Goal: Obtain resource: Download file/media

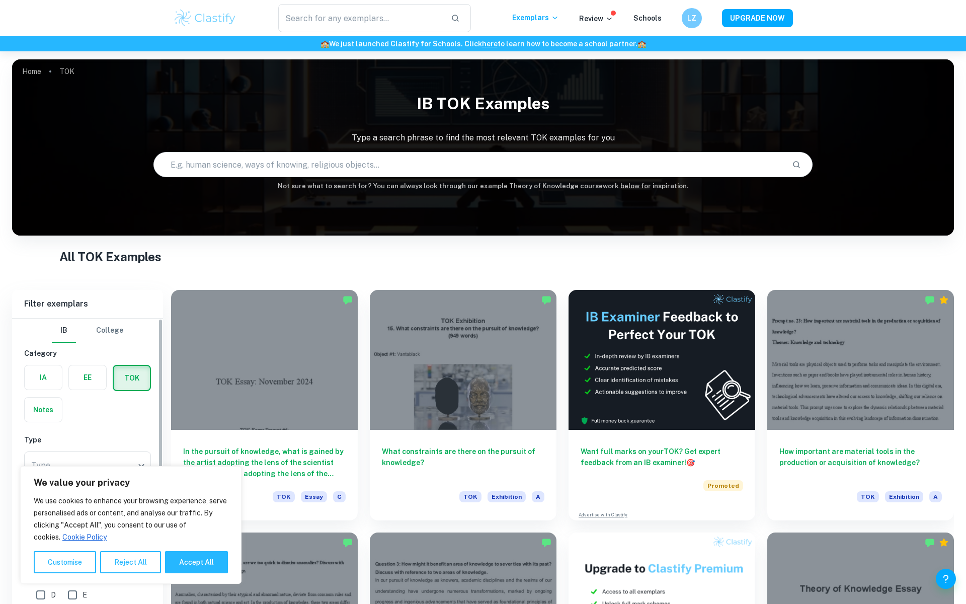
scroll to position [81, 0]
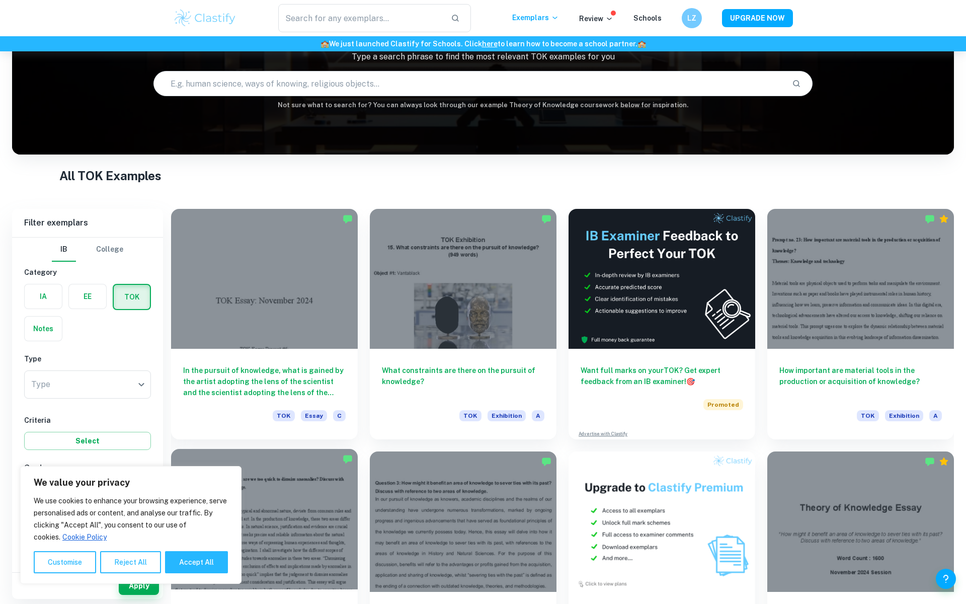
click at [191, 561] on button "Accept All" at bounding box center [196, 562] width 63 height 22
checkbox input "true"
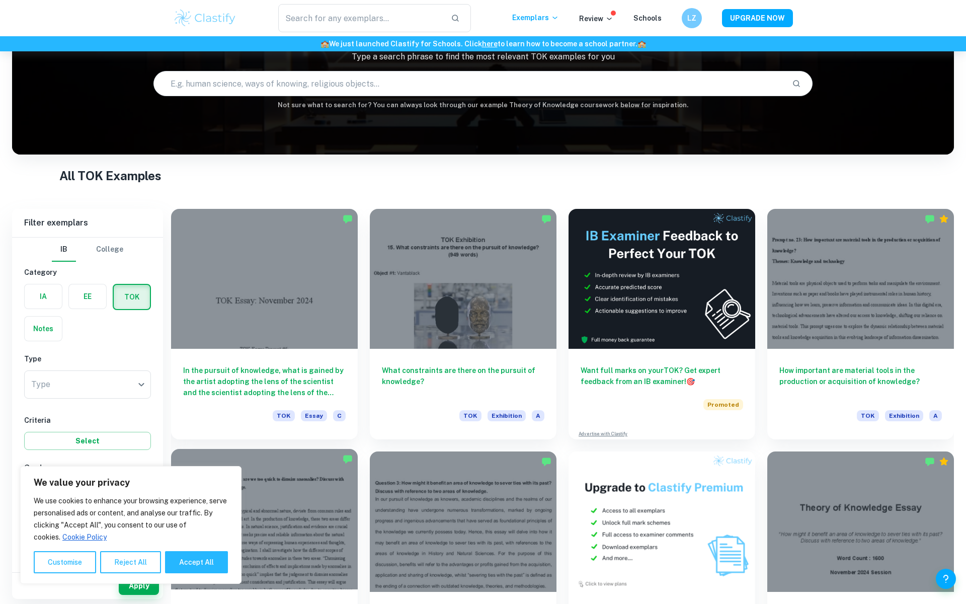
checkbox input "true"
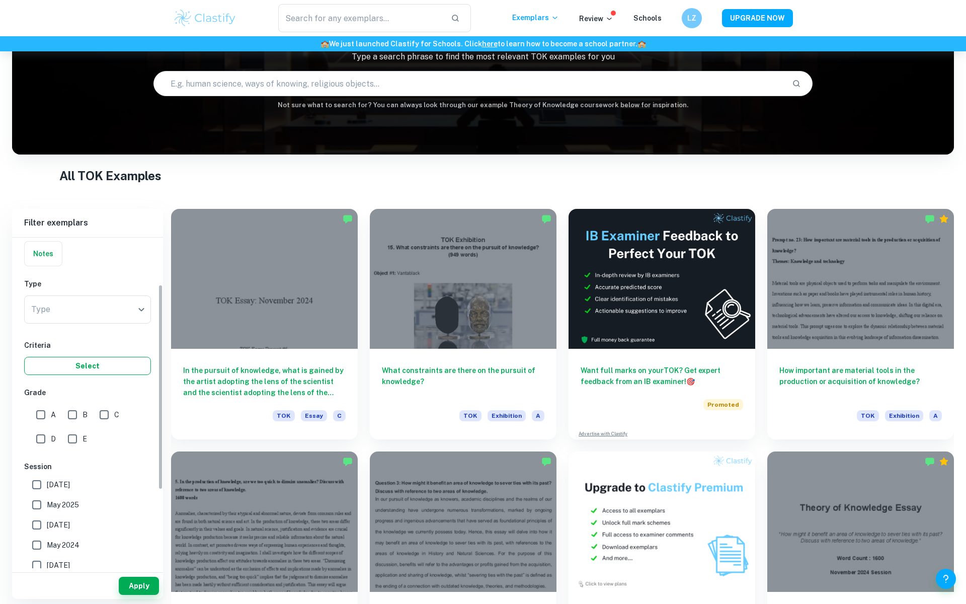
scroll to position [112, 0]
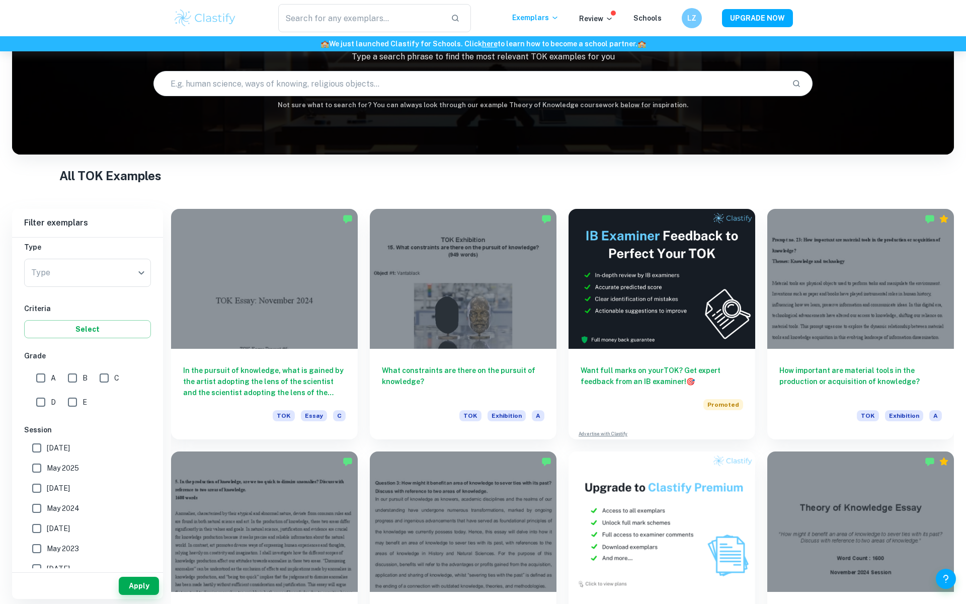
click at [94, 289] on div "Type ​ Type" at bounding box center [87, 275] width 127 height 32
click at [101, 276] on body "We value your privacy We use cookies to enhance your browsing experience, serve…" at bounding box center [483, 272] width 966 height 604
click at [72, 321] on li "Essay" at bounding box center [87, 317] width 127 height 18
click at [111, 372] on input "C" at bounding box center [104, 378] width 20 height 20
checkbox input "true"
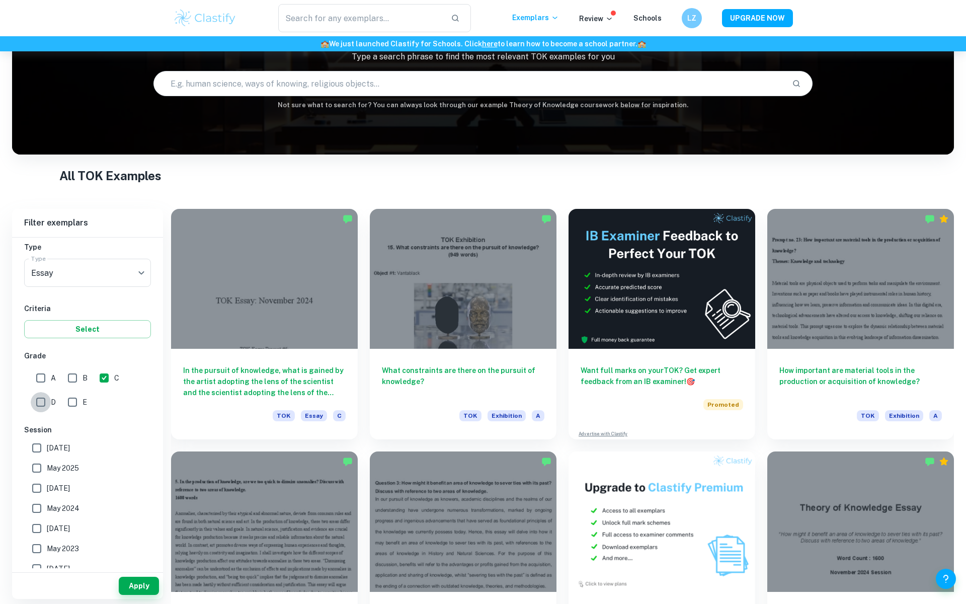
click at [49, 403] on input "D" at bounding box center [41, 402] width 20 height 20
checkbox input "true"
click at [68, 403] on input "E" at bounding box center [72, 402] width 20 height 20
checkbox input "true"
click at [137, 583] on button "Apply" at bounding box center [139, 586] width 40 height 18
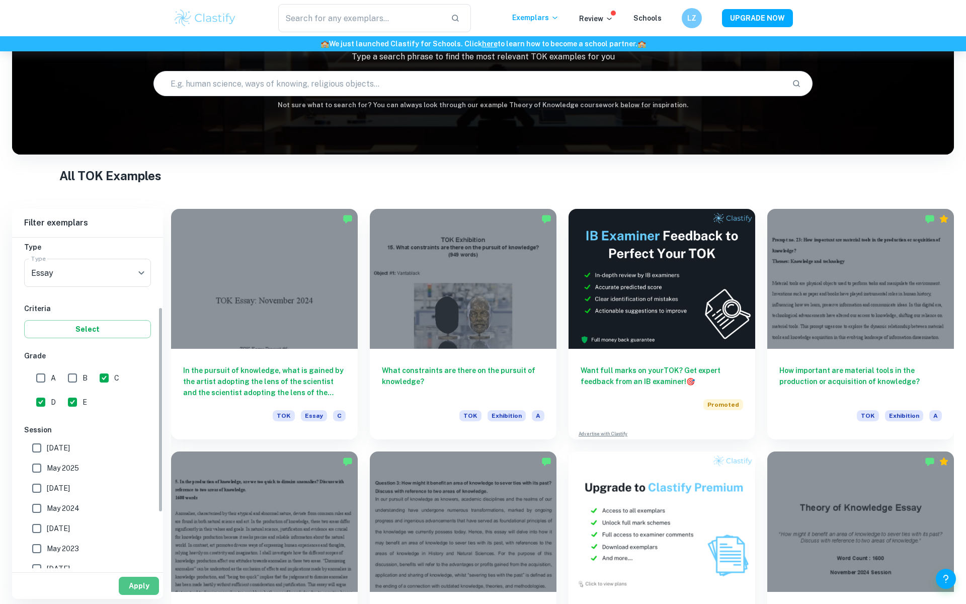
scroll to position [51, 0]
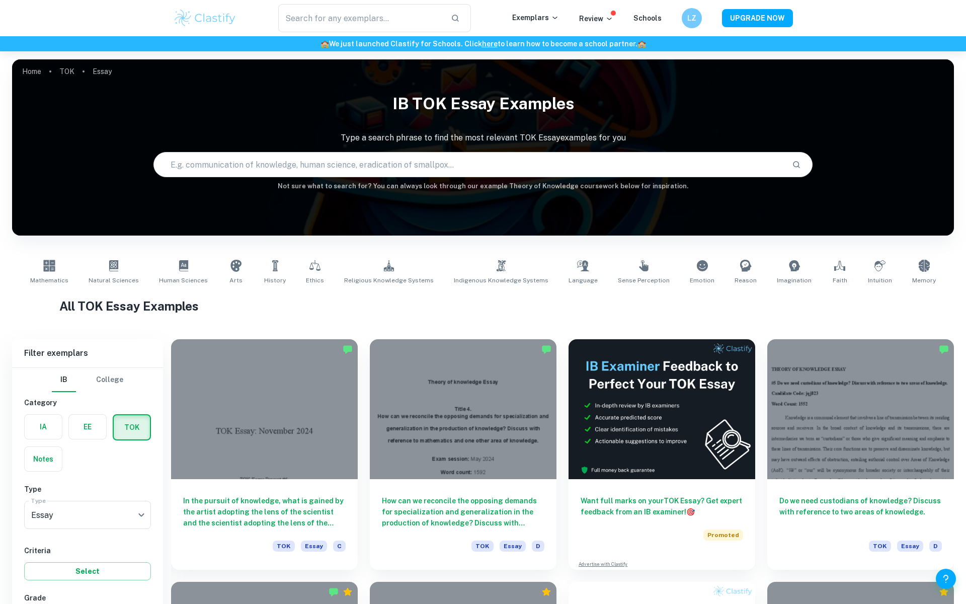
scroll to position [165, 0]
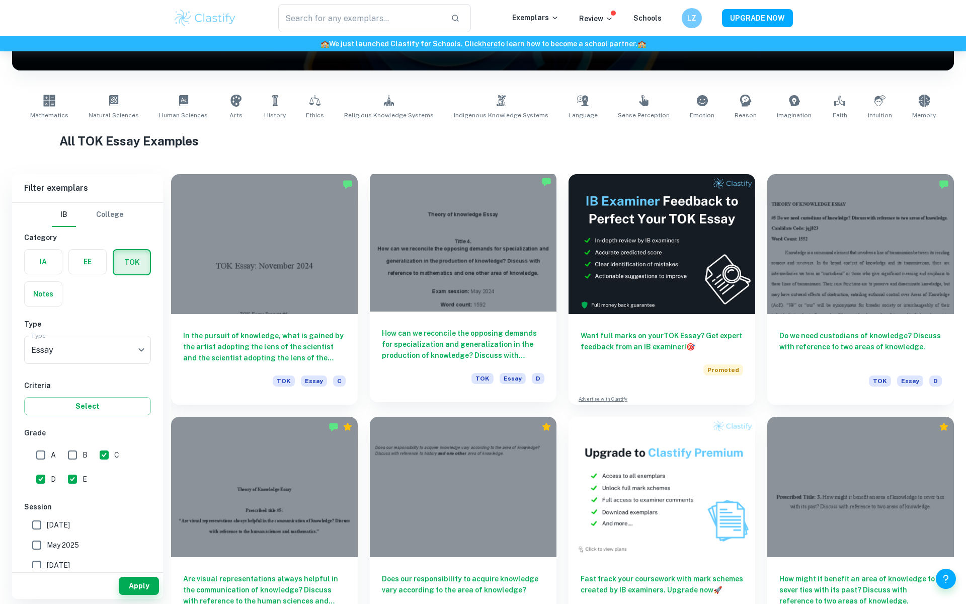
click at [433, 295] on div at bounding box center [463, 242] width 187 height 140
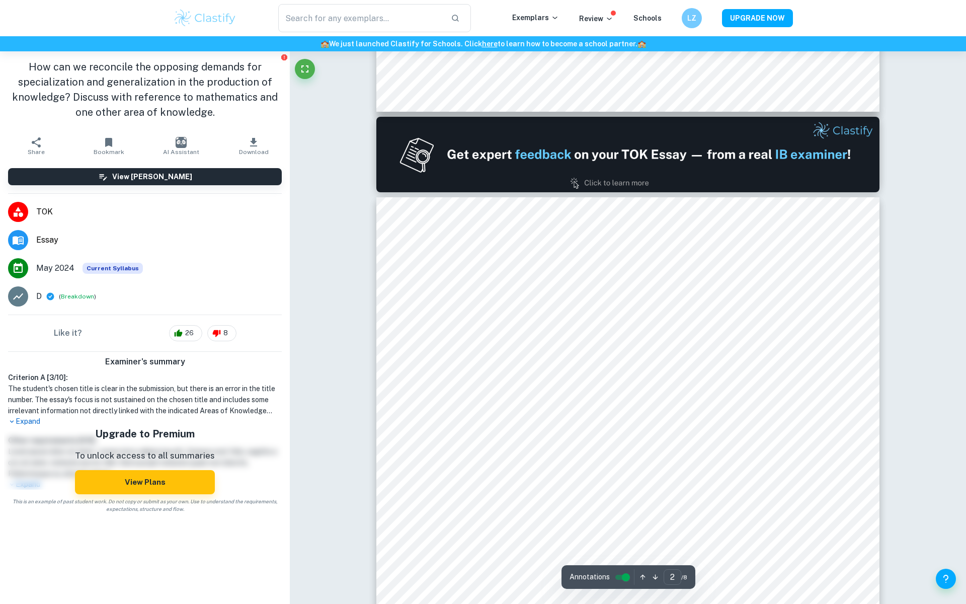
type input "1"
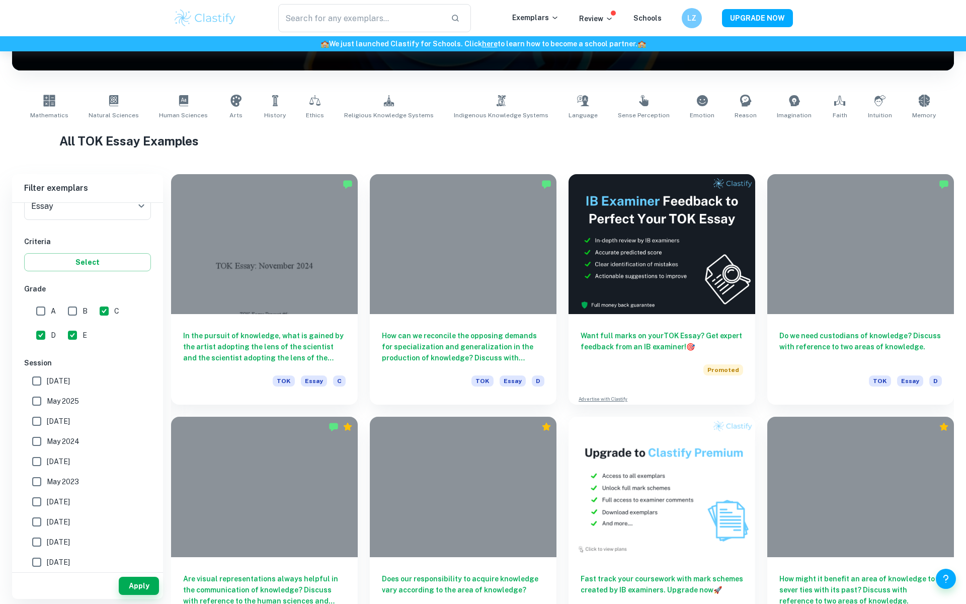
scroll to position [167, 0]
click at [70, 460] on span "May 2023" at bounding box center [63, 458] width 32 height 11
click at [47, 460] on input "May 2023" at bounding box center [37, 458] width 20 height 20
checkbox input "true"
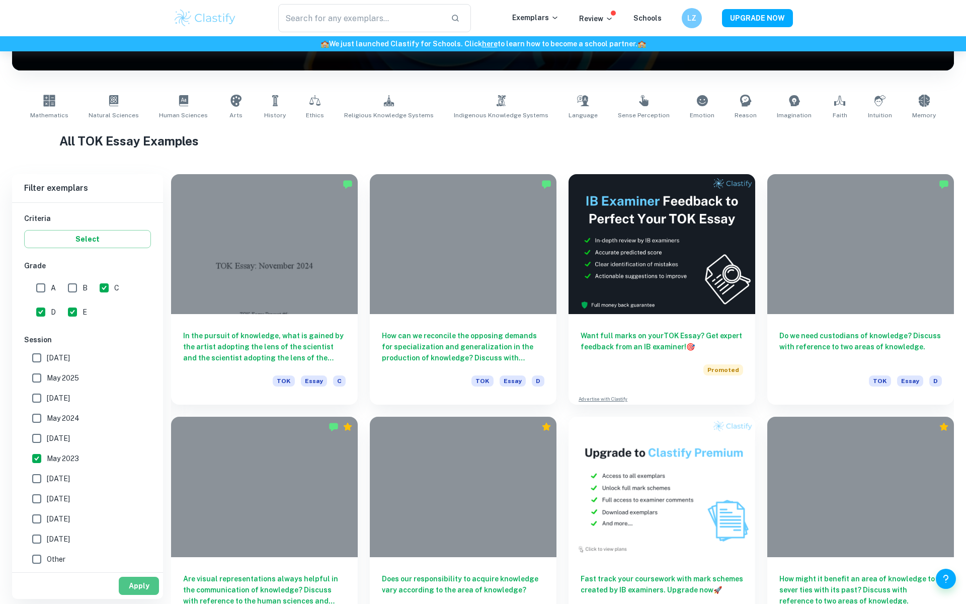
click at [134, 586] on button "Apply" at bounding box center [139, 586] width 40 height 18
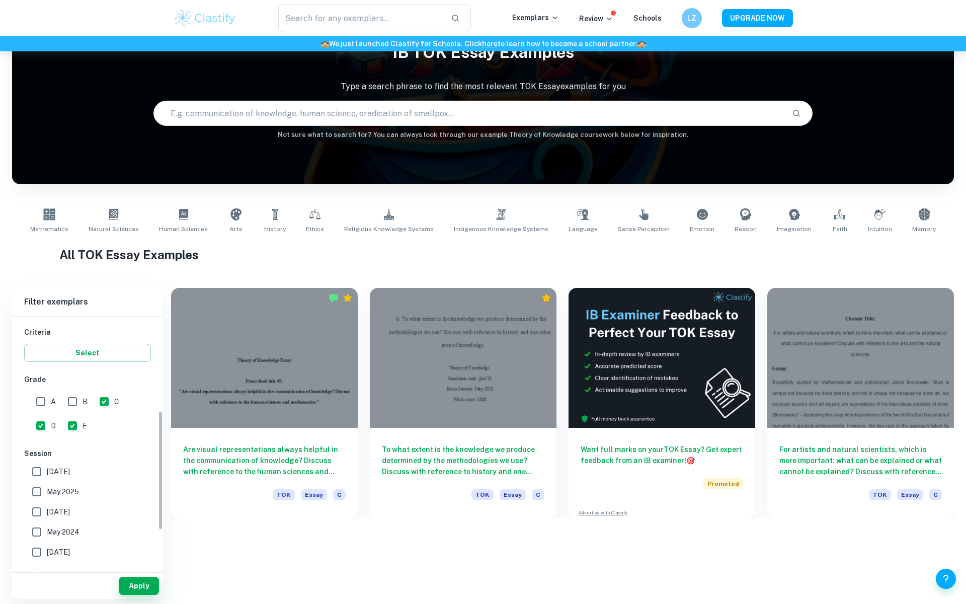
scroll to position [281, 0]
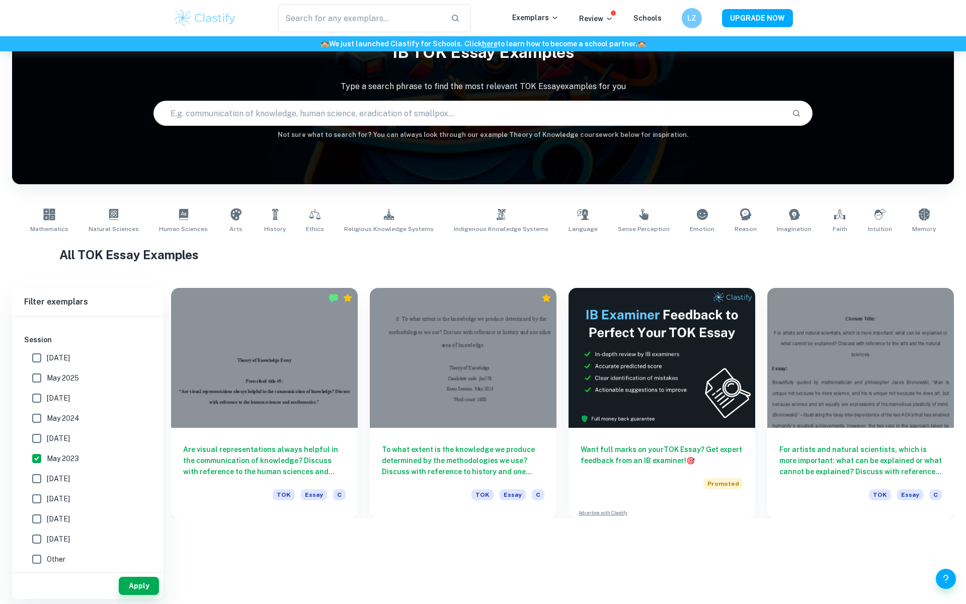
click at [66, 437] on span "[DATE]" at bounding box center [58, 438] width 23 height 11
click at [47, 437] on input "[DATE]" at bounding box center [37, 438] width 20 height 20
checkbox input "true"
click at [63, 426] on label "May 2024" at bounding box center [85, 418] width 116 height 20
click at [47, 426] on input "May 2024" at bounding box center [37, 418] width 20 height 20
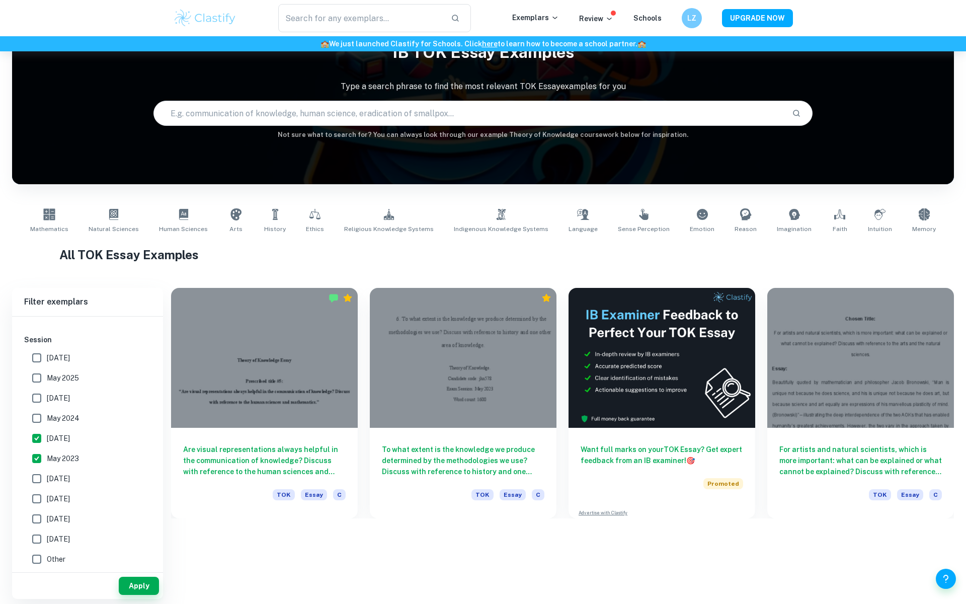
checkbox input "true"
click at [64, 465] on label "May 2023" at bounding box center [85, 458] width 116 height 20
click at [47, 465] on input "May 2023" at bounding box center [37, 458] width 20 height 20
checkbox input "false"
click at [70, 435] on span "[DATE]" at bounding box center [58, 438] width 23 height 11
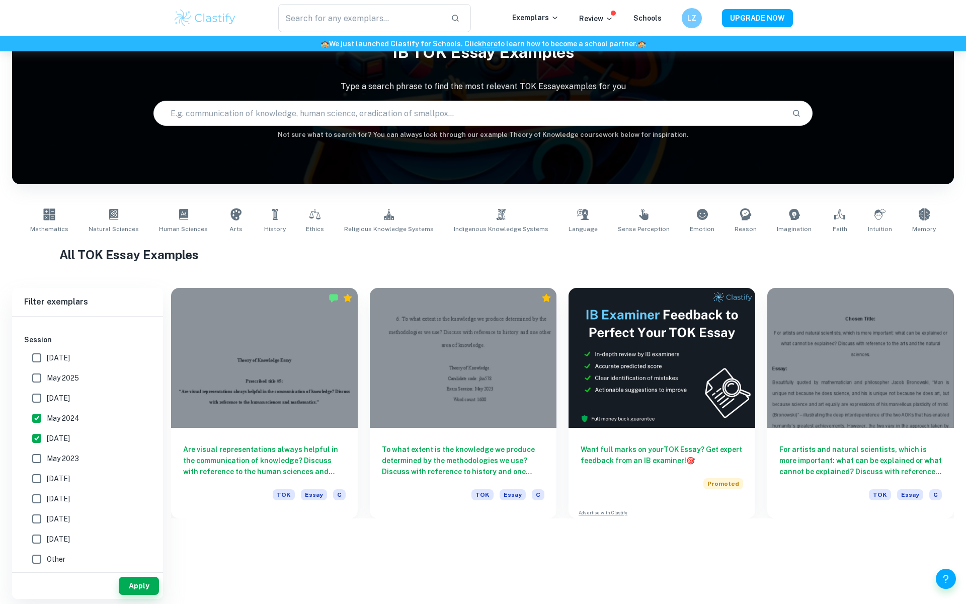
click at [47, 435] on input "[DATE]" at bounding box center [37, 438] width 20 height 20
checkbox input "false"
click at [83, 418] on label "May 2024" at bounding box center [85, 418] width 116 height 20
click at [47, 418] on input "May 2024" at bounding box center [37, 418] width 20 height 20
checkbox input "false"
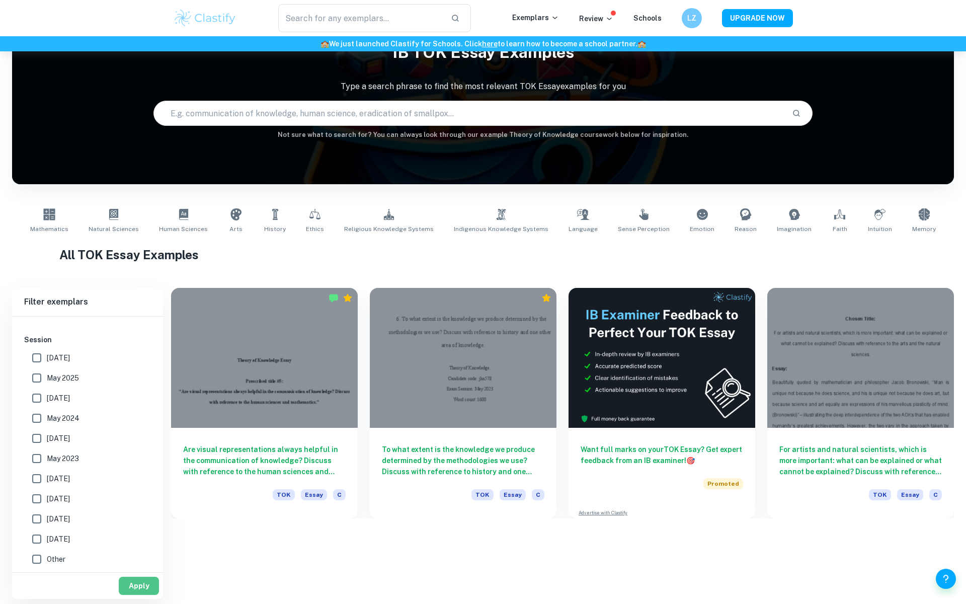
click at [149, 579] on button "Apply" at bounding box center [139, 586] width 40 height 18
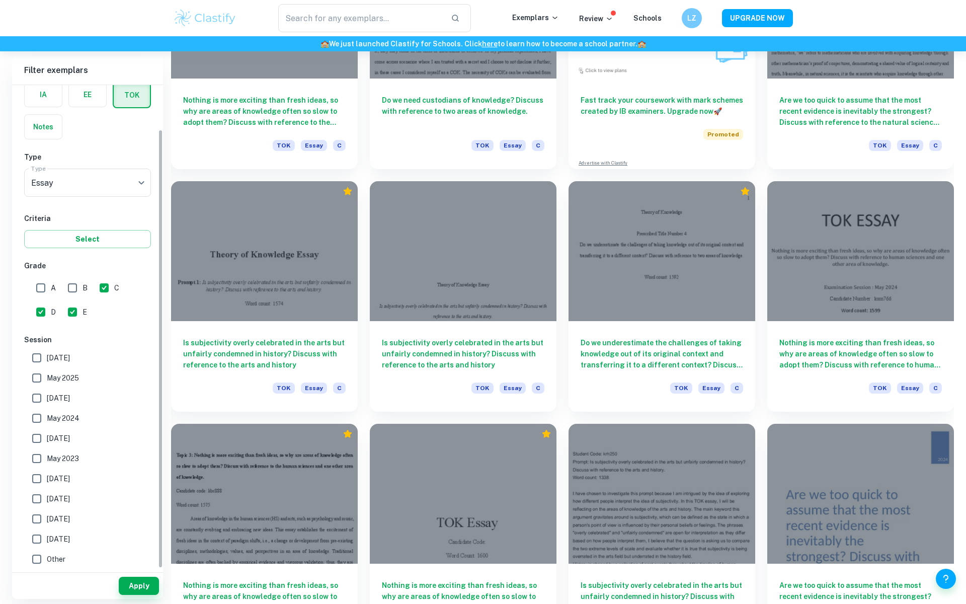
scroll to position [0, 0]
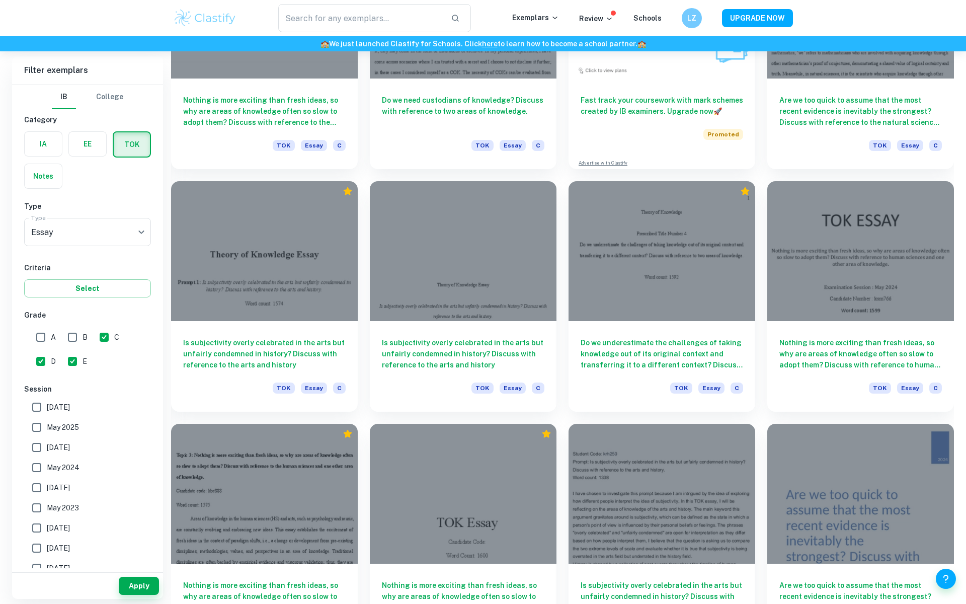
click at [108, 338] on input "C" at bounding box center [104, 337] width 20 height 20
checkbox input "false"
click at [41, 359] on input "D" at bounding box center [41, 361] width 20 height 20
checkbox input "false"
click at [151, 585] on button "Apply" at bounding box center [139, 586] width 40 height 18
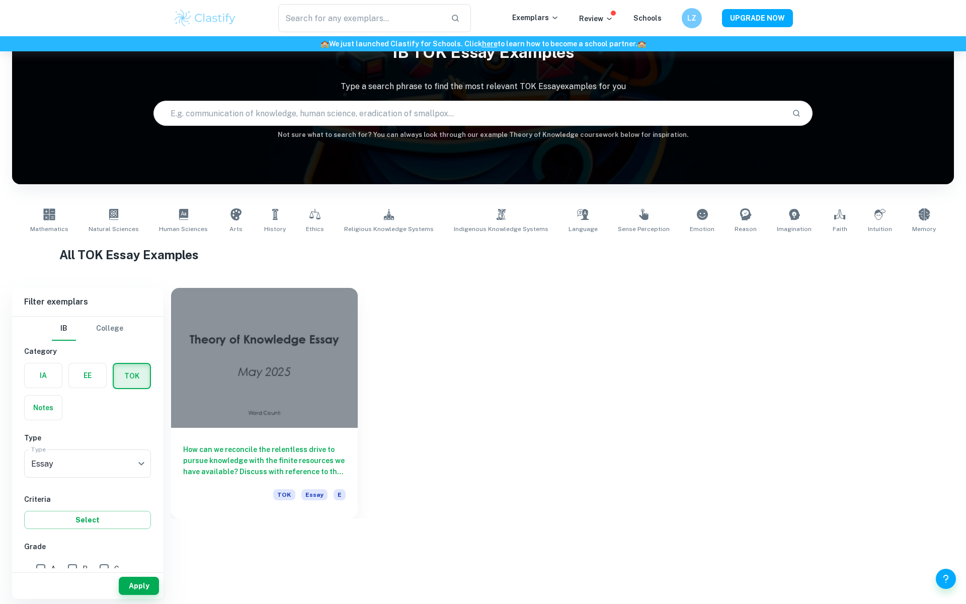
scroll to position [51, 0]
click at [314, 370] on div at bounding box center [264, 355] width 187 height 140
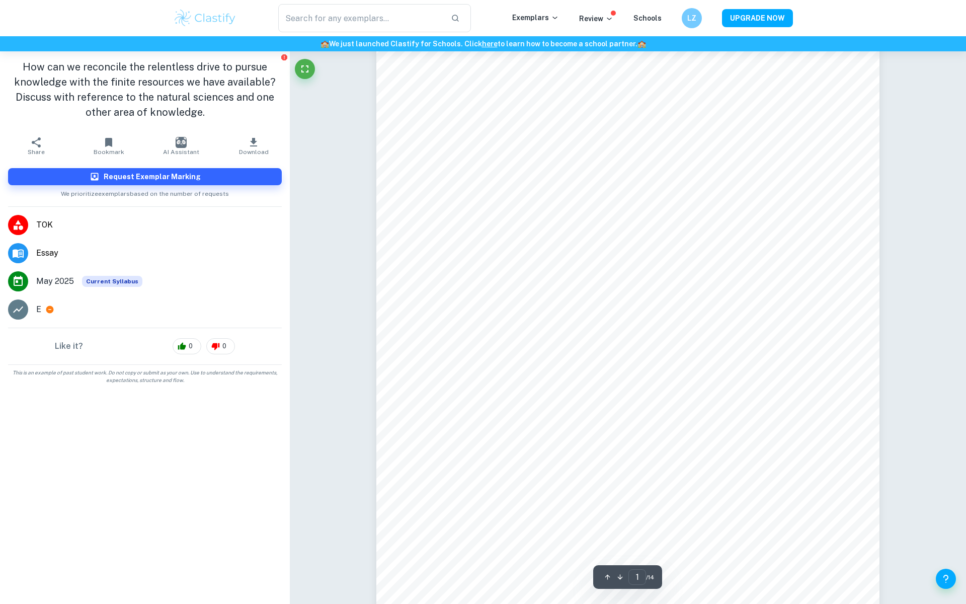
scroll to position [93, 0]
type input "8"
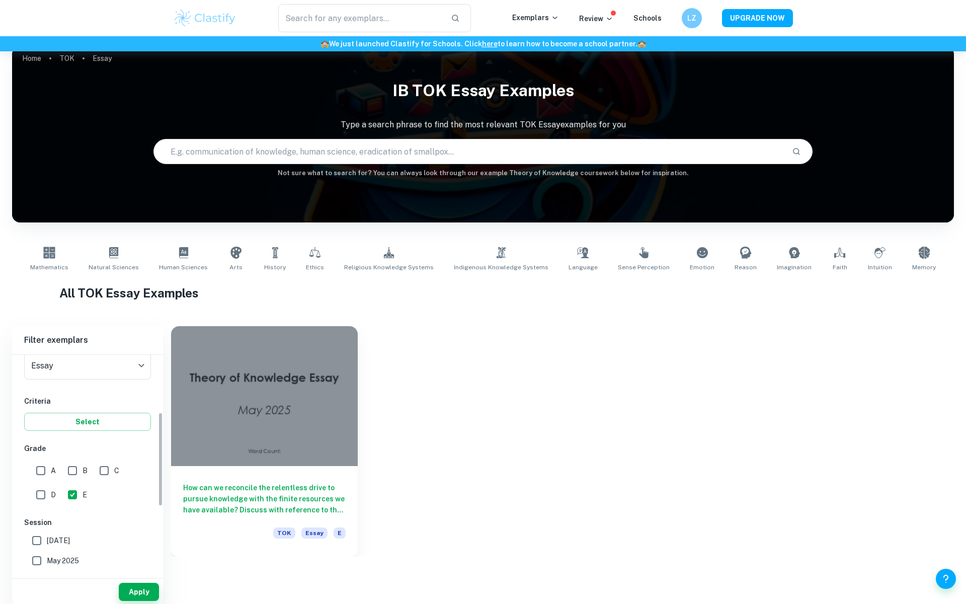
scroll to position [11, 0]
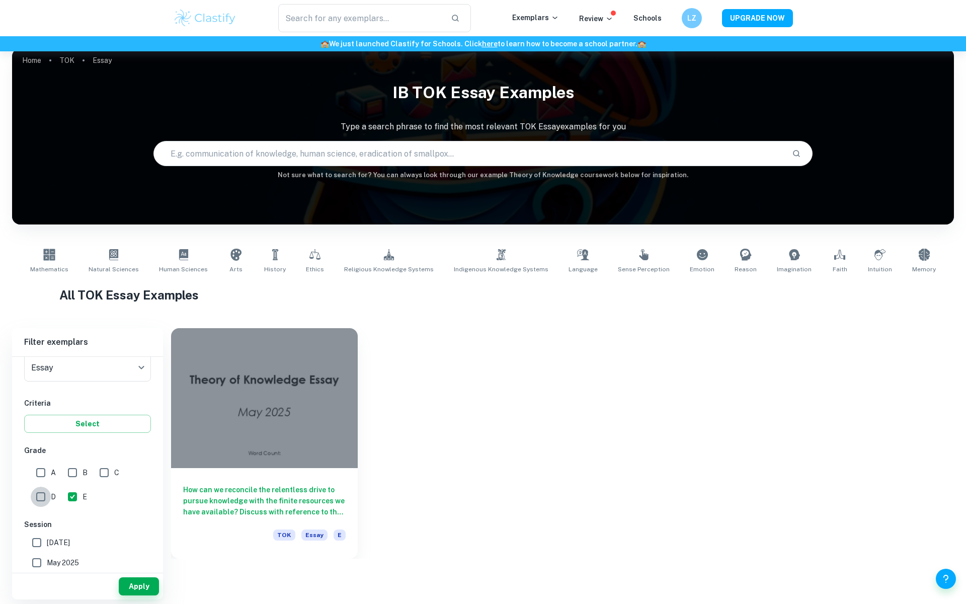
click at [47, 488] on input "D" at bounding box center [41, 497] width 20 height 20
checkbox input "true"
click at [73, 493] on input "E" at bounding box center [72, 497] width 20 height 20
checkbox input "false"
click at [150, 593] on button "Apply" at bounding box center [139, 586] width 40 height 18
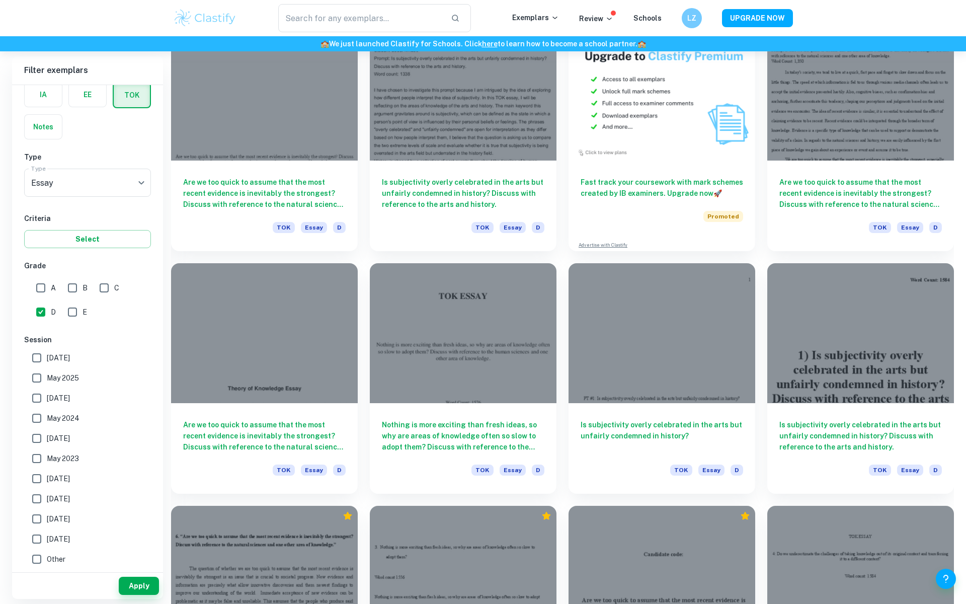
scroll to position [566, 0]
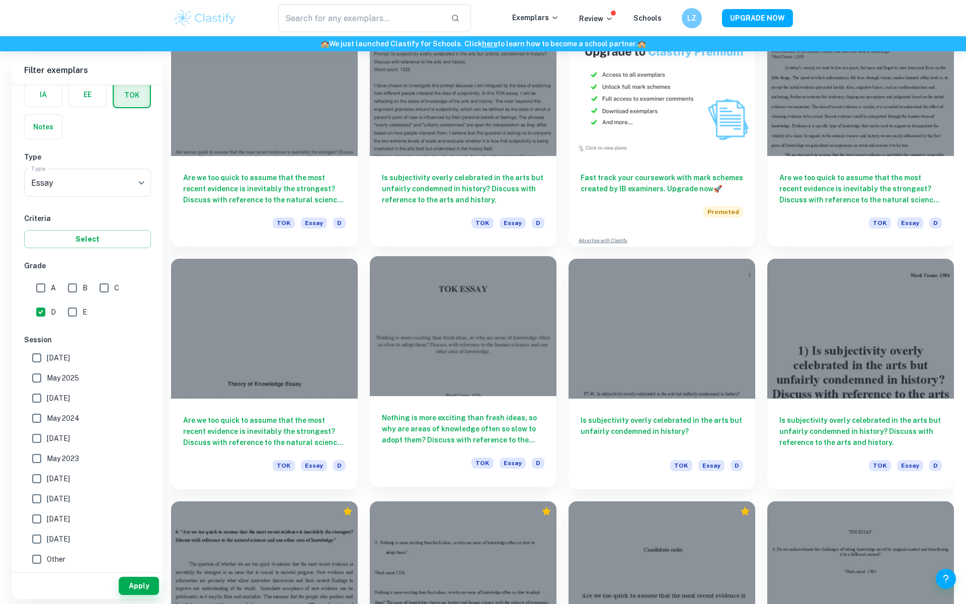
click at [480, 308] on div at bounding box center [463, 326] width 187 height 140
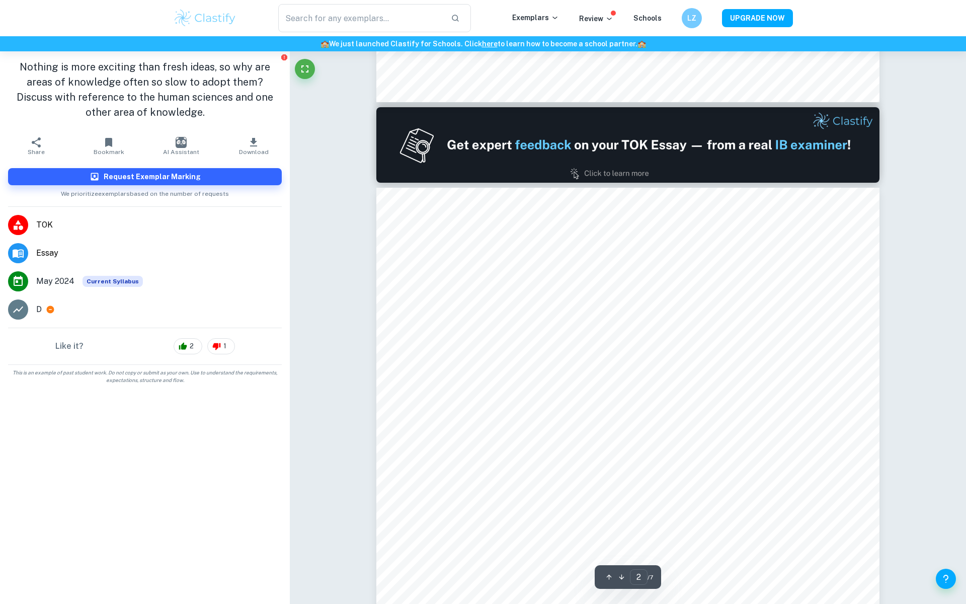
scroll to position [674, 0]
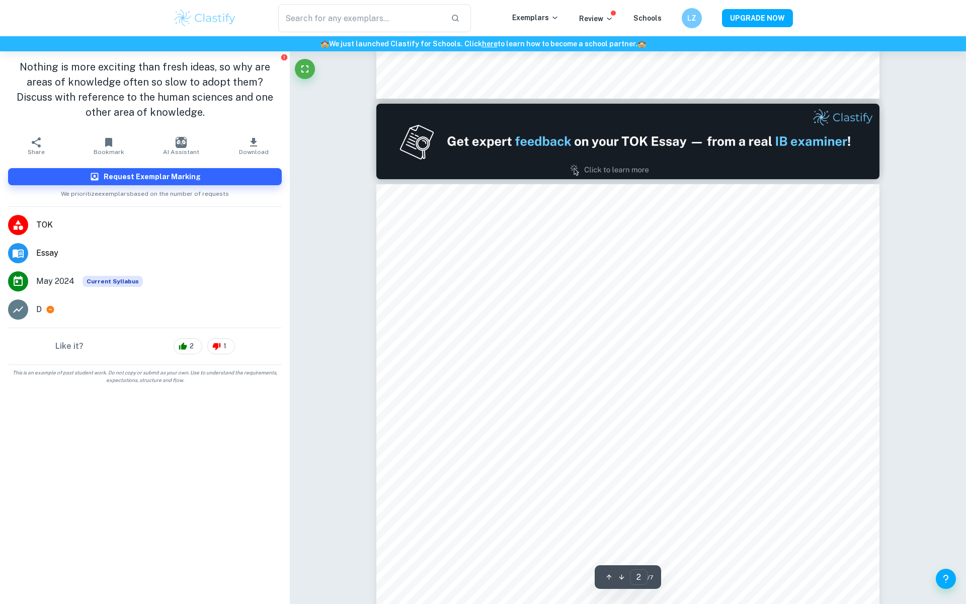
click at [54, 317] on li "D" at bounding box center [145, 309] width 290 height 28
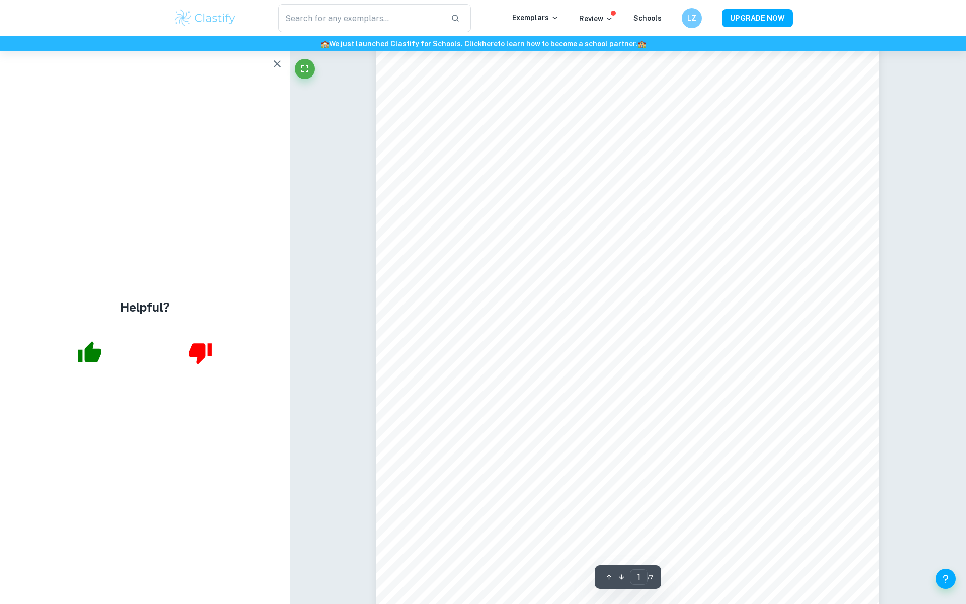
scroll to position [0, 0]
click at [275, 59] on icon "button" at bounding box center [277, 64] width 12 height 12
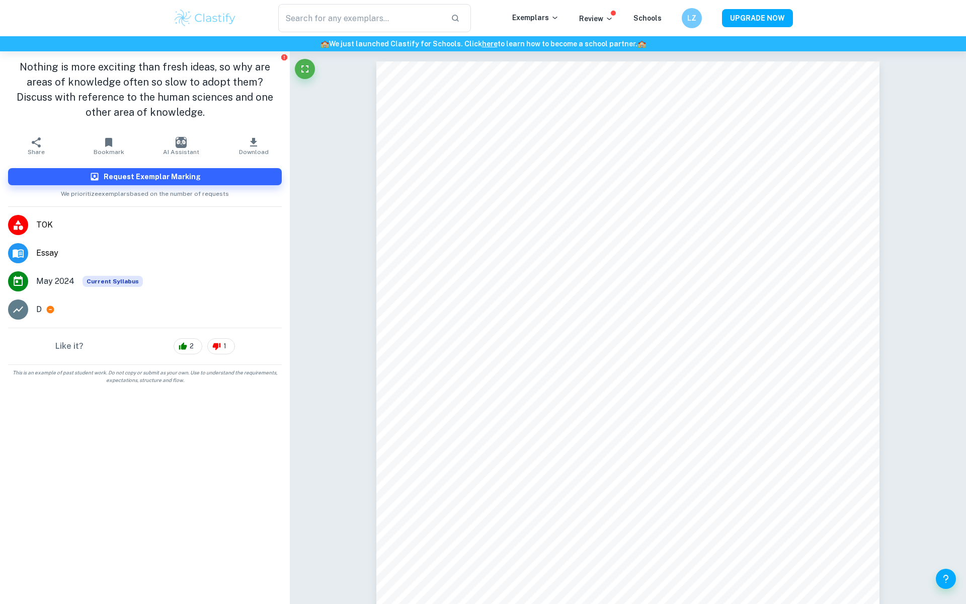
click at [249, 151] on span "Download" at bounding box center [254, 151] width 30 height 7
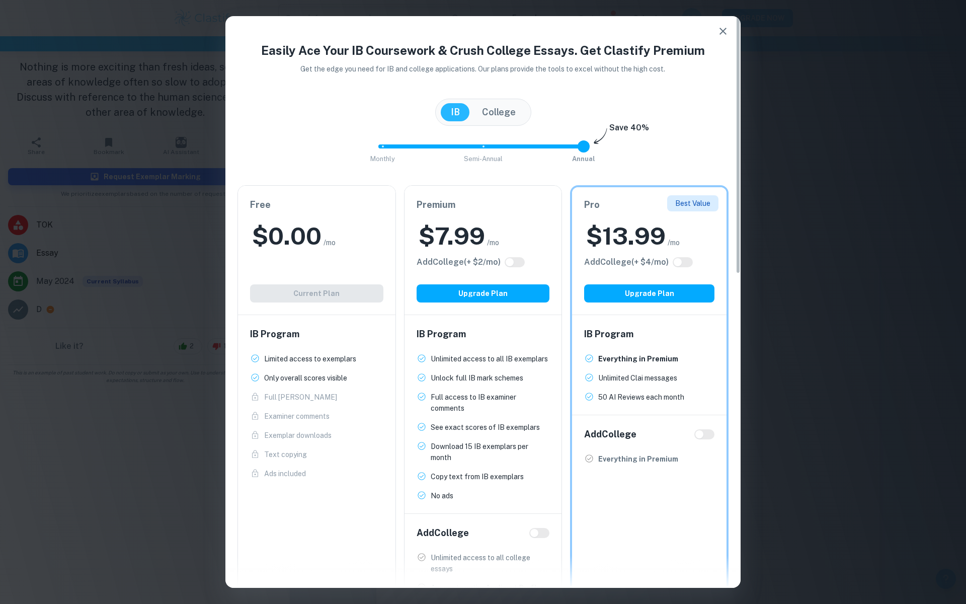
click at [340, 255] on div "Free $ 0.00 /mo Add College (+ $ 2 /mo) Current Plan" at bounding box center [317, 250] width 158 height 129
click at [252, 293] on div "Free $ 0.00 /mo Add College (+ $ 2 /mo) Current Plan" at bounding box center [317, 250] width 158 height 129
click at [272, 297] on div "Free $ 0.00 /mo Add College (+ $ 2 /mo) Current Plan" at bounding box center [317, 250] width 158 height 129
click at [275, 323] on div "IB Program Limited access to exemplars New! Only overall scores visible New! Fu…" at bounding box center [317, 403] width 158 height 176
click at [276, 325] on div "IB Program Limited access to exemplars New! Only overall scores visible New! Fu…" at bounding box center [317, 403] width 158 height 176
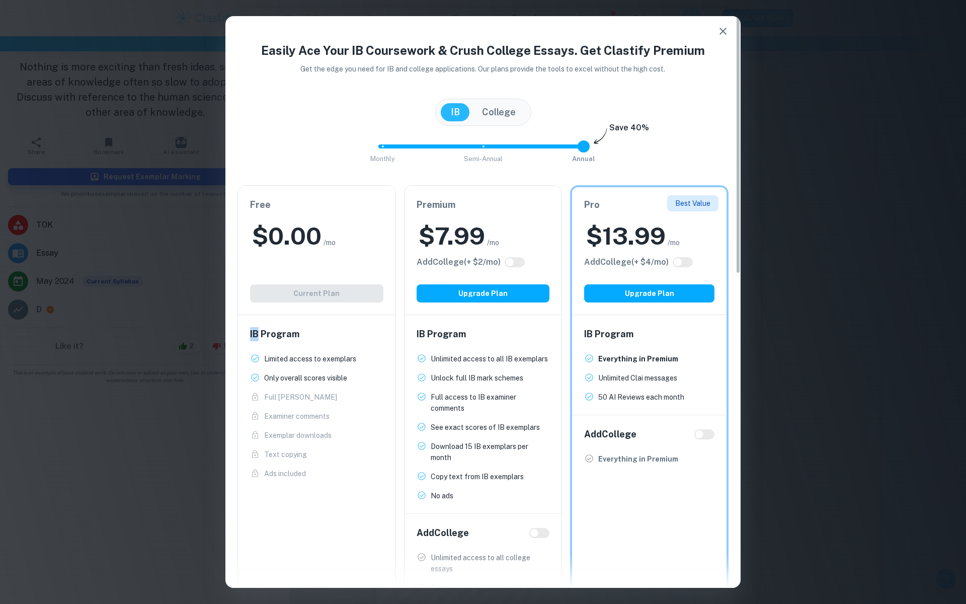
click at [277, 325] on div "IB Program Limited access to exemplars New! Only overall scores visible New! Fu…" at bounding box center [317, 403] width 158 height 176
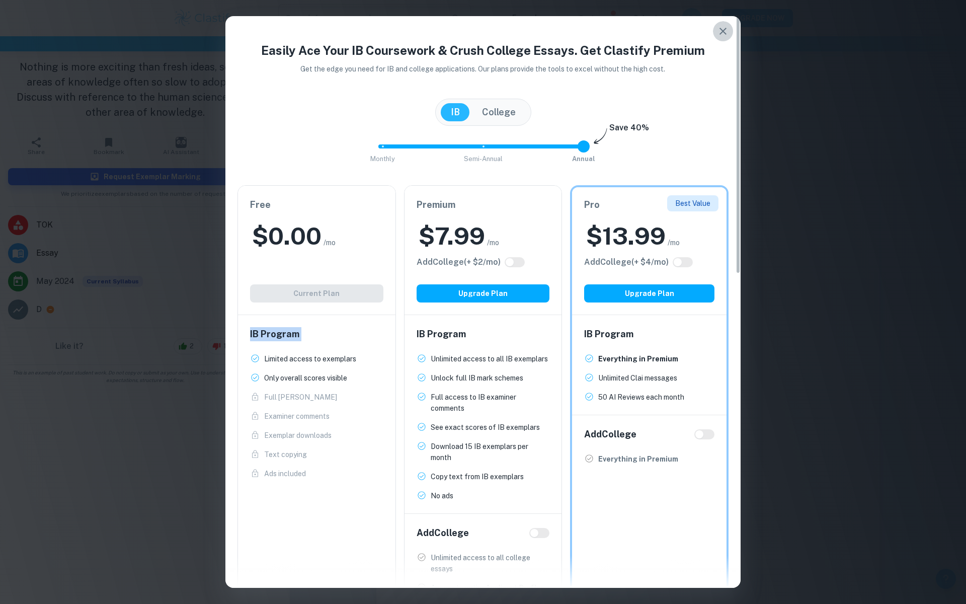
click at [718, 37] on icon "button" at bounding box center [723, 31] width 12 height 12
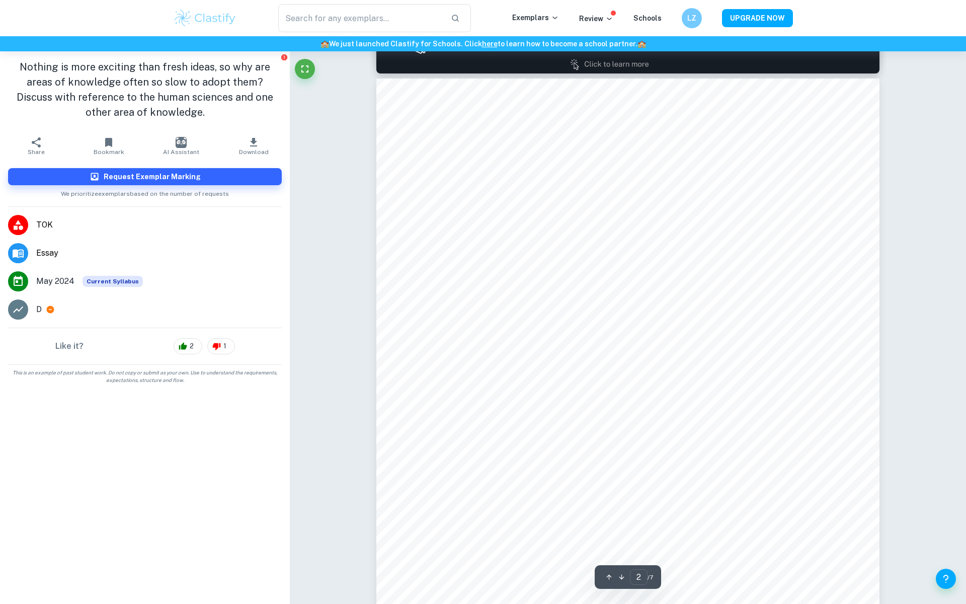
scroll to position [782, 0]
click at [310, 67] on icon "Fullscreen" at bounding box center [305, 69] width 12 height 12
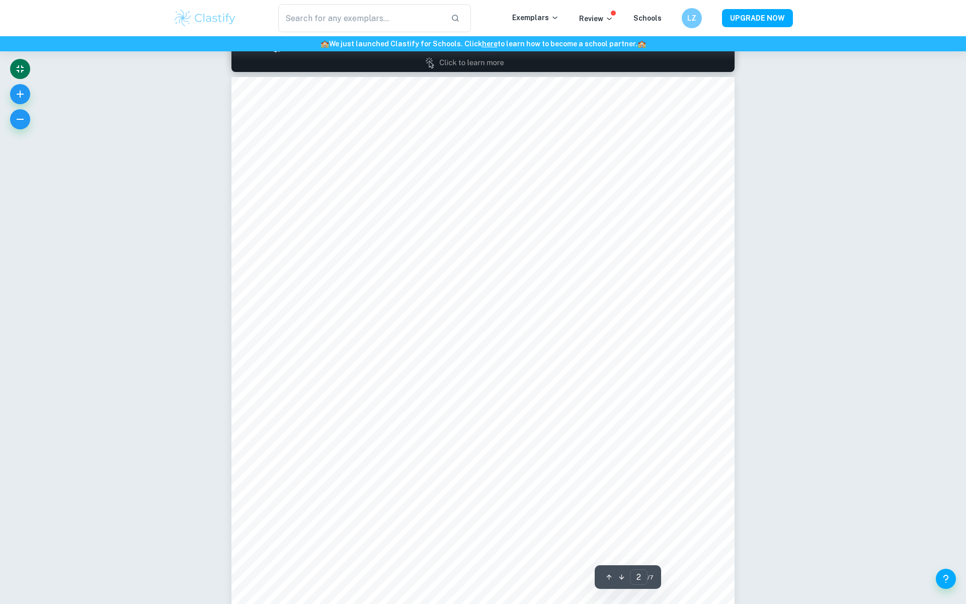
scroll to position [0, 0]
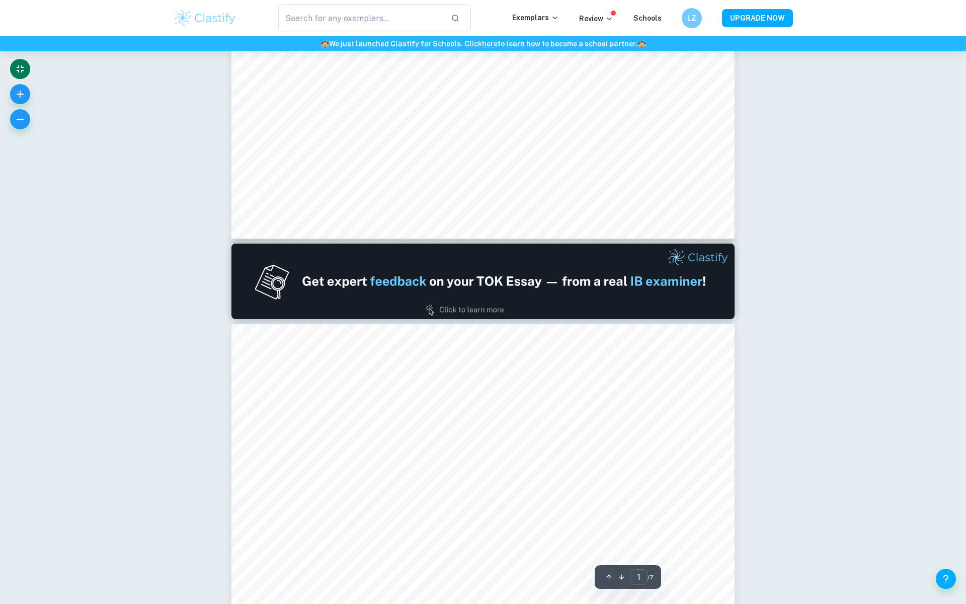
type input "2"
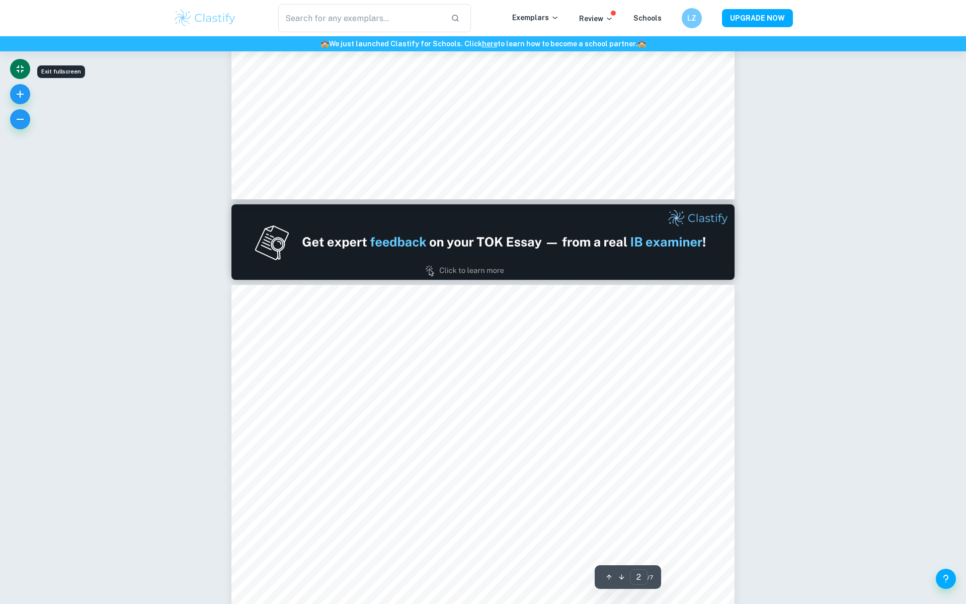
scroll to position [578, 0]
